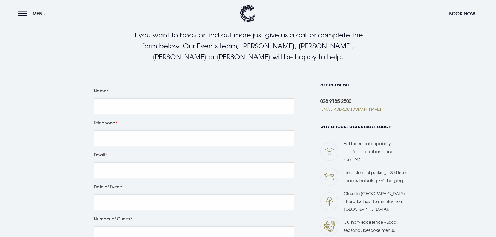
scroll to position [104, 0]
click at [122, 102] on input "Name" at bounding box center [194, 106] width 201 height 16
type input "[PERSON_NAME]"
click at [134, 137] on input "tel" at bounding box center [194, 138] width 201 height 16
type input "07934805008"
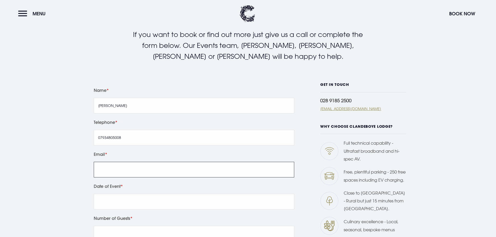
click at [169, 165] on input "Email" at bounding box center [194, 170] width 201 height 16
type input "[EMAIL_ADDRESS][DOMAIN_NAME]"
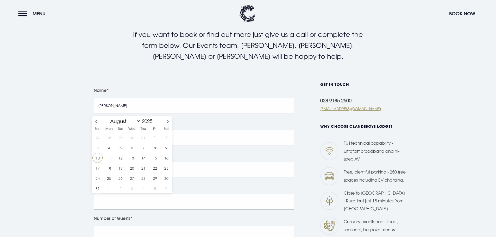
click at [111, 199] on input "text" at bounding box center [194, 202] width 201 height 16
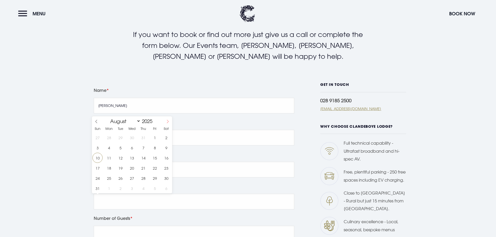
click at [169, 122] on icon at bounding box center [168, 122] width 4 height 4
select select "9"
click at [166, 148] on span "11" at bounding box center [166, 148] width 10 height 10
type input "[DATE]"
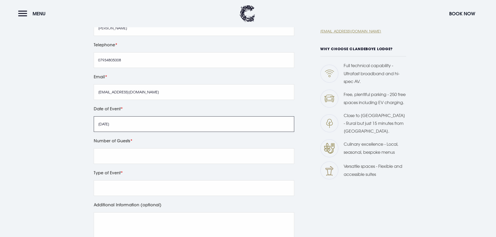
scroll to position [182, 0]
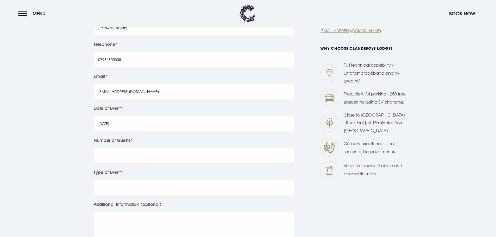
click at [109, 153] on input "Number of Guests" at bounding box center [194, 156] width 201 height 16
type input "45"
click at [114, 185] on input "Type of Event" at bounding box center [194, 188] width 201 height 16
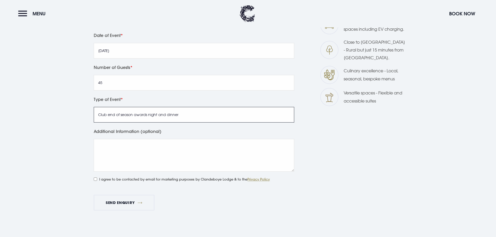
scroll to position [261, 0]
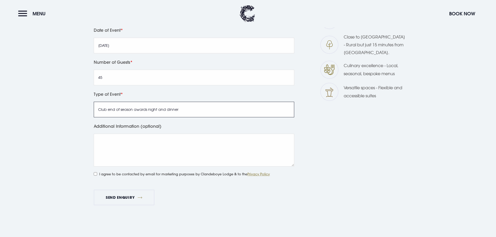
type input "Club end of season awards night and dinner"
click at [123, 145] on textarea "Additional Information (optional)" at bounding box center [194, 150] width 201 height 33
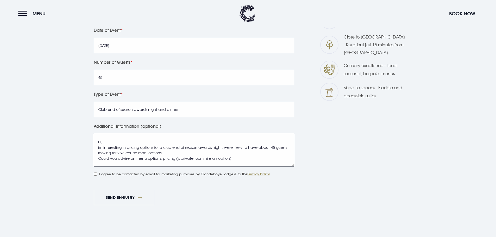
click at [159, 158] on textarea "Hi, im interesting in pricing options for a club end of season awards night, we…" at bounding box center [194, 150] width 201 height 33
click at [269, 158] on textarea "Hi, im interesting in pricing options for a club end of season awards night, we…" at bounding box center [194, 150] width 201 height 33
click at [193, 155] on textarea "Hi, im interesting in pricing options for a club end of season awards night, we…" at bounding box center [194, 150] width 201 height 33
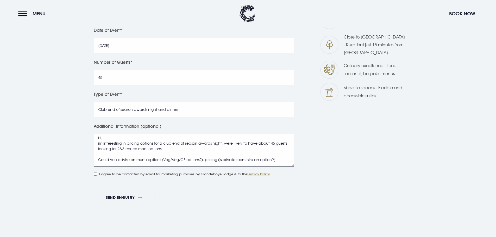
scroll to position [5, 0]
click at [285, 157] on textarea "Hi, im interesting in pricing options for a club end of season awards night, we…" at bounding box center [194, 150] width 201 height 33
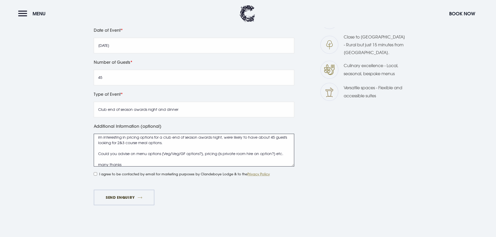
type textarea "Hi, im interesting in pricing options for a club end of season awards night, we…"
click at [126, 196] on button "Send Enquiry" at bounding box center [124, 198] width 60 height 16
